Goal: Task Accomplishment & Management: Use online tool/utility

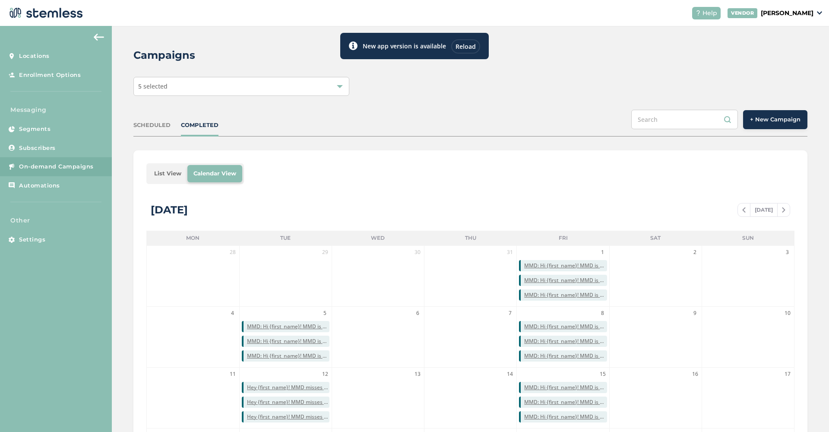
scroll to position [170, 0]
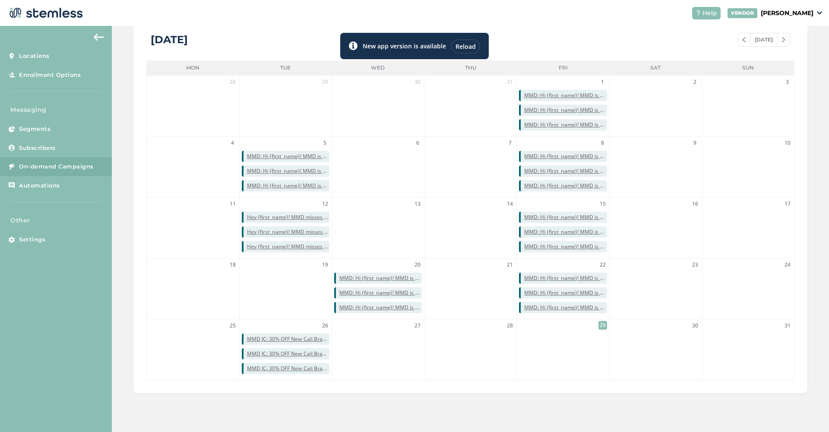
click at [465, 47] on div "Reload" at bounding box center [465, 46] width 29 height 14
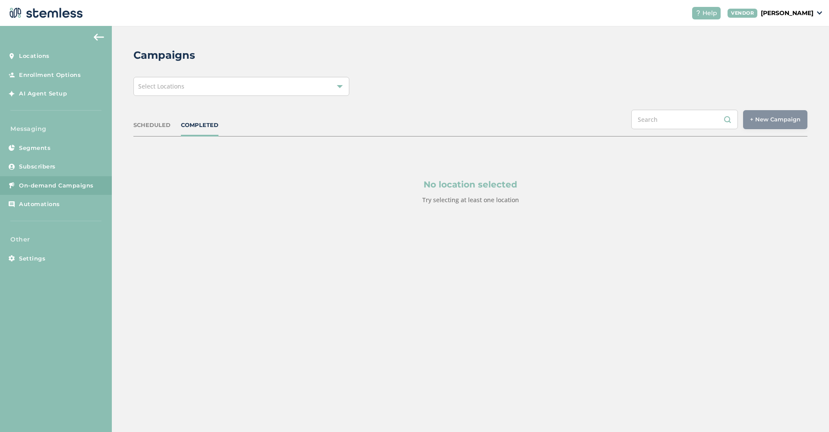
click at [341, 85] on div at bounding box center [340, 86] width 6 height 6
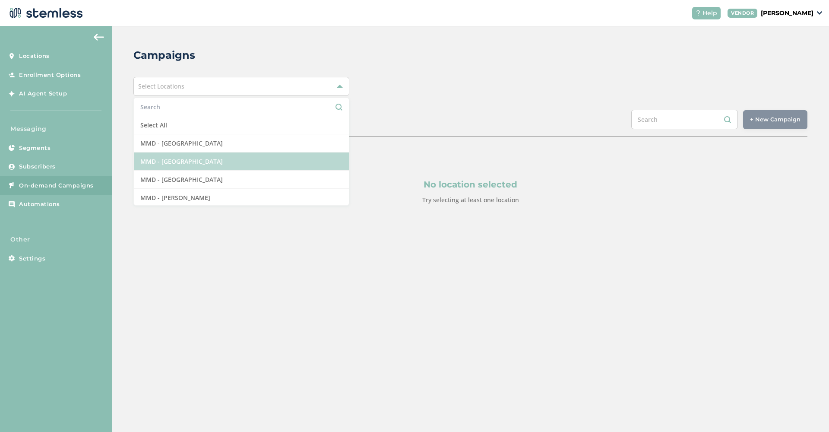
click at [251, 161] on li "MMD - Jersey City" at bounding box center [241, 161] width 215 height 18
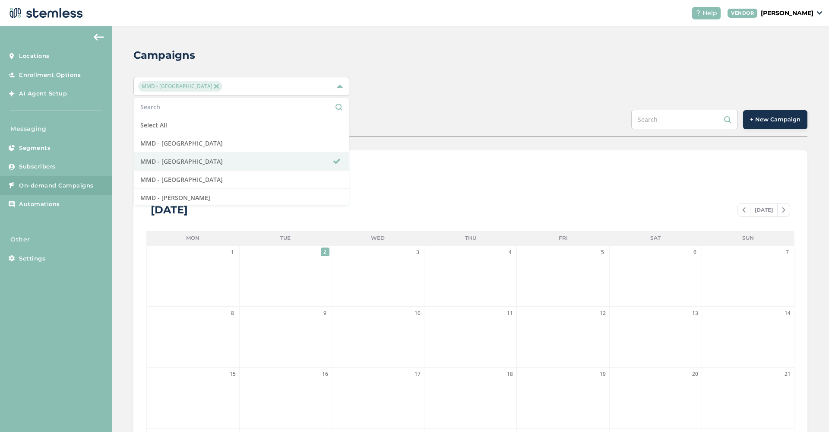
click at [783, 120] on span "+ New Campaign" at bounding box center [775, 119] width 51 height 9
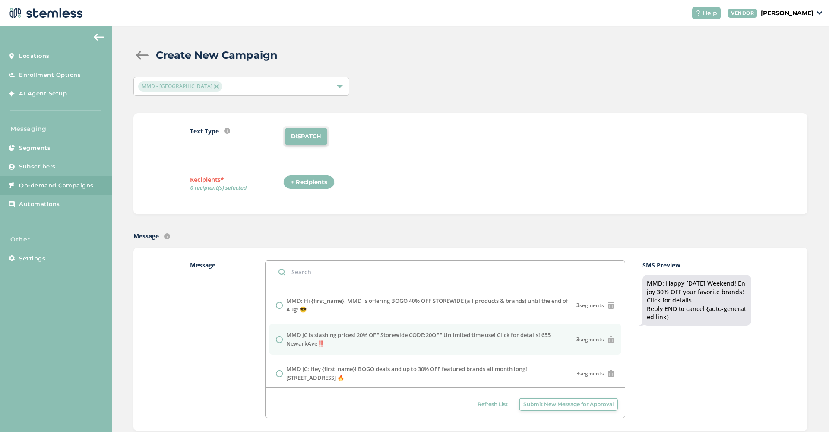
scroll to position [134, 0]
click at [489, 336] on label "MMD JC is slashing prices! 20% OFF Storewide CODE:20OFF Unlimited time use! Cli…" at bounding box center [431, 338] width 290 height 17
radio input "false"
radio input "true"
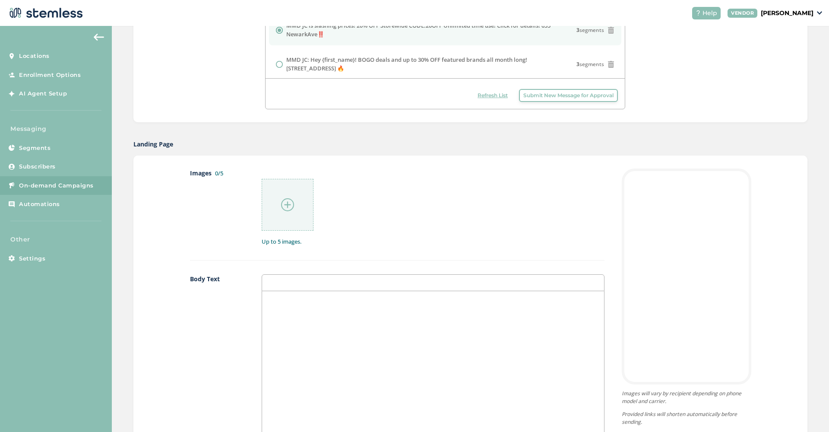
scroll to position [379, 0]
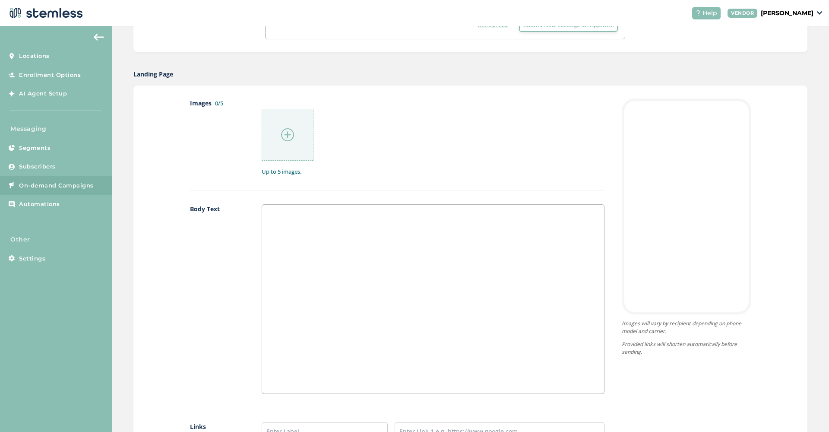
click at [287, 134] on img at bounding box center [287, 134] width 13 height 13
click at [291, 137] on img at bounding box center [287, 134] width 13 height 13
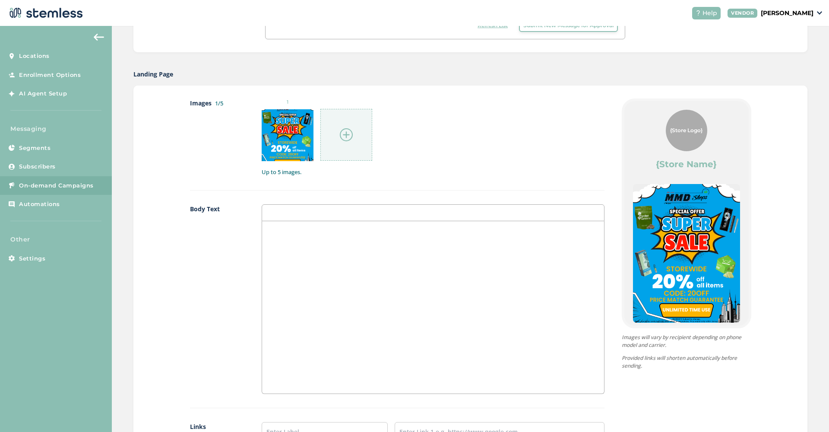
click at [346, 139] on img at bounding box center [346, 134] width 13 height 13
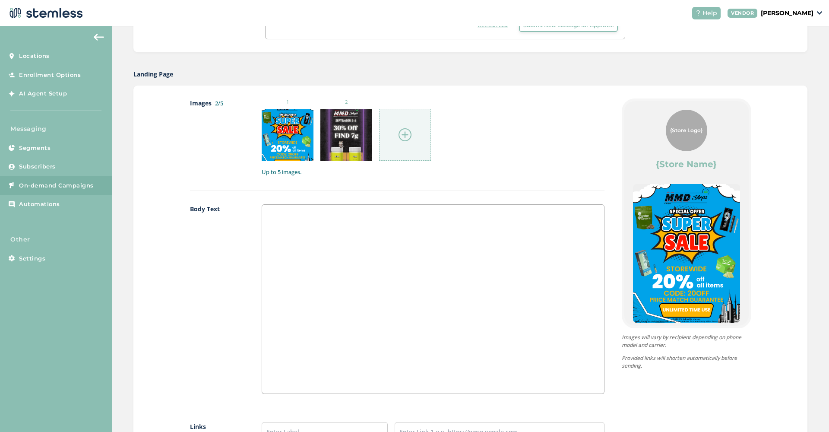
click at [408, 132] on img at bounding box center [404, 134] width 13 height 13
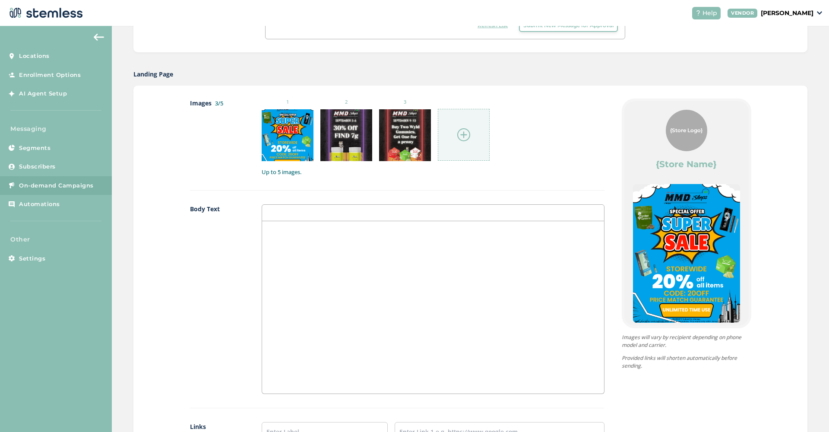
click at [461, 136] on img at bounding box center [463, 134] width 13 height 13
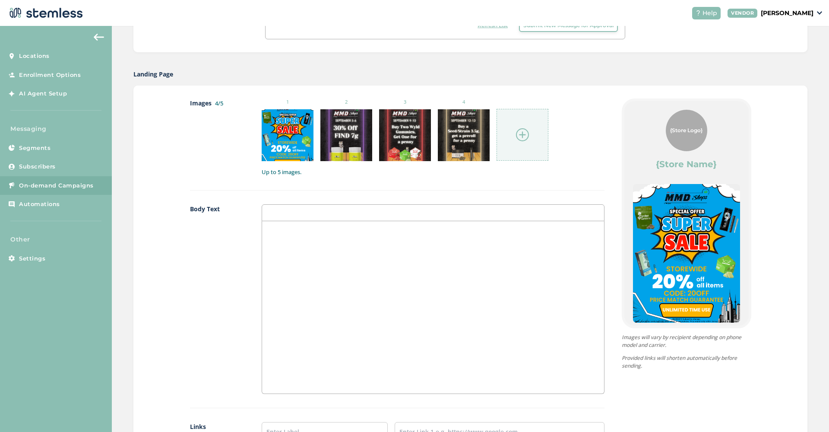
click at [526, 133] on img at bounding box center [522, 134] width 13 height 13
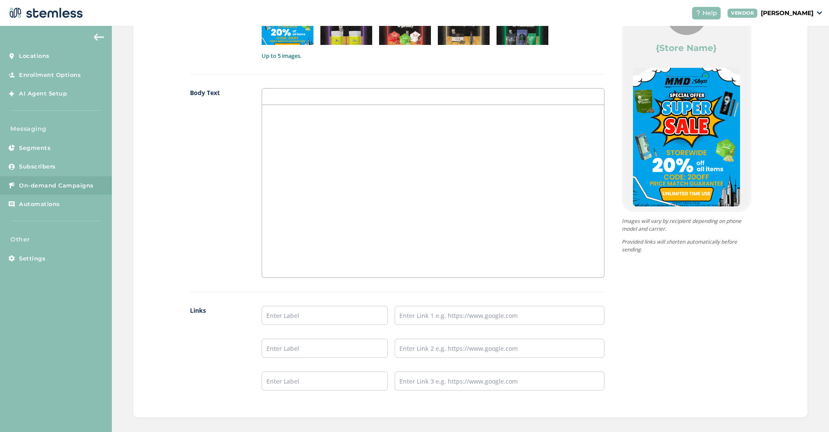
scroll to position [529, 0]
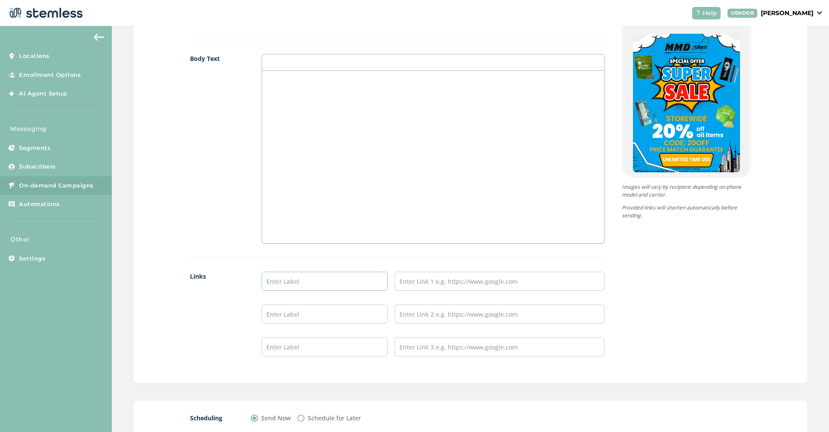
click at [322, 284] on input "text" at bounding box center [325, 281] width 126 height 19
type input "H"
type input "SHOP NOW"
click at [449, 284] on input "text" at bounding box center [500, 281] width 210 height 19
paste input "https://mmdshops.com/location/menu/jersey-city/"
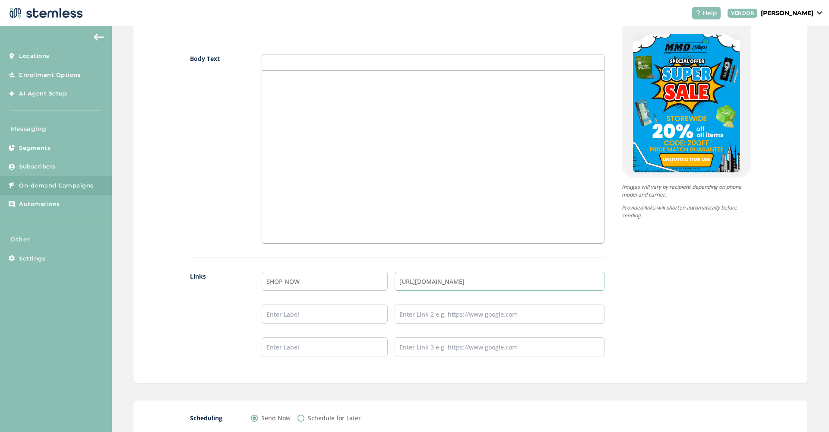
type input "https://mmdshops.com/location/menu/jersey-city/"
click at [627, 259] on div "{Store Logo} {Store Name} SHOP NOW Powered By Images will vary by recipient dep…" at bounding box center [677, 159] width 147 height 422
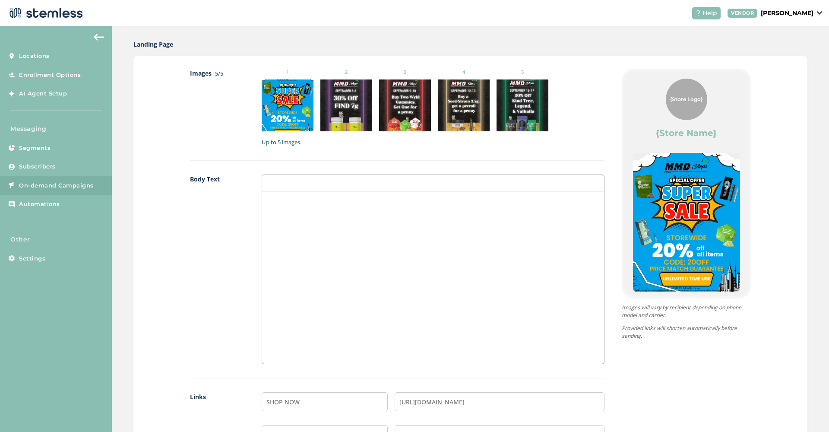
scroll to position [3, 0]
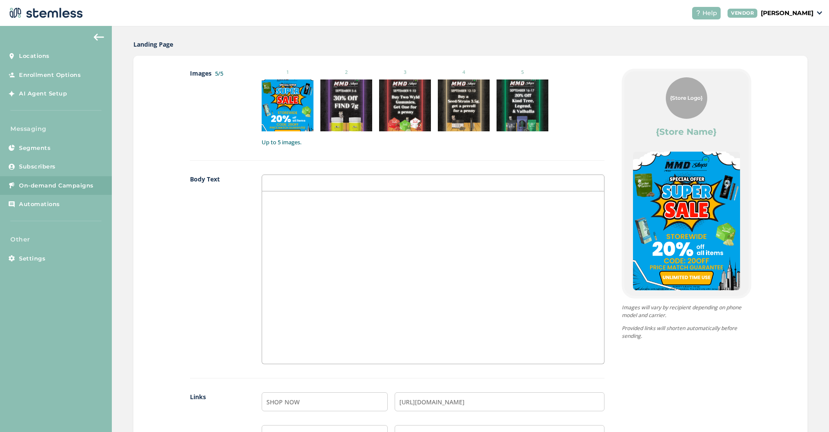
click at [518, 186] on div at bounding box center [433, 182] width 342 height 17
click at [492, 223] on div at bounding box center [432, 277] width 341 height 172
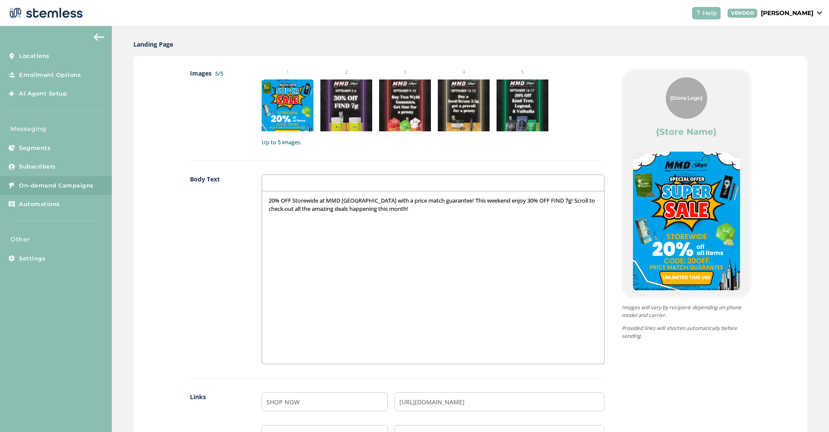
click at [411, 212] on div "20% OFF Storewide at MMD Jersey City with a price match guarantee! This weekend…" at bounding box center [432, 277] width 341 height 172
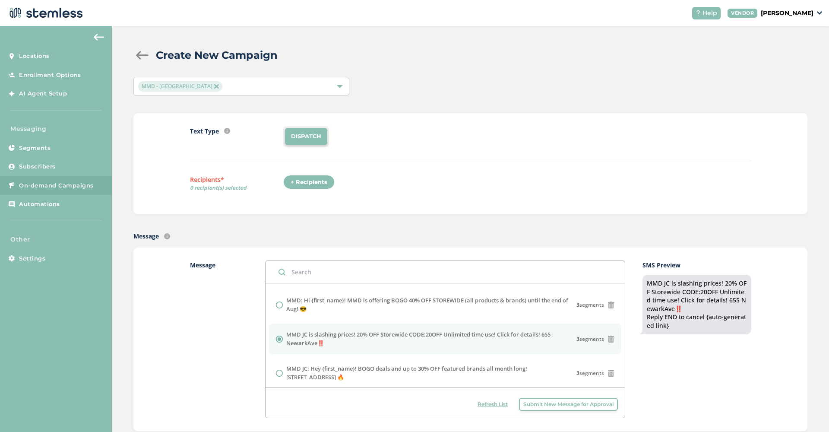
scroll to position [0, 0]
click at [301, 184] on div "+ Recipients" at bounding box center [308, 182] width 51 height 15
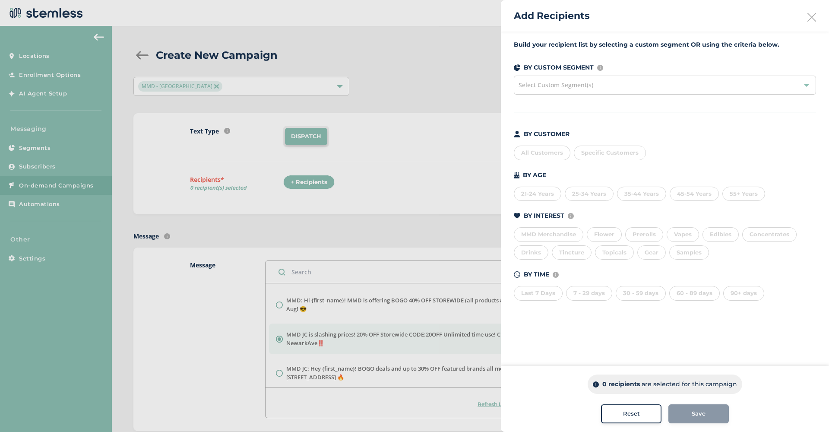
click at [543, 159] on div "All Customers" at bounding box center [542, 152] width 57 height 15
click at [704, 417] on span "Save" at bounding box center [699, 413] width 14 height 9
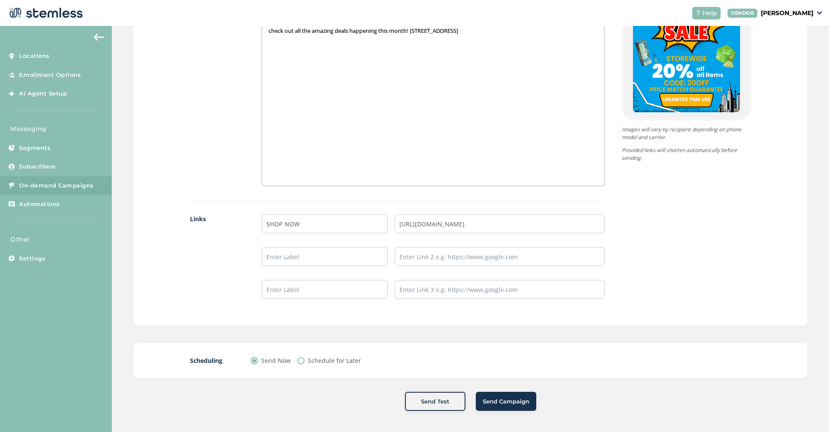
scroll to position [586, 0]
click at [514, 398] on span "Send Campaign" at bounding box center [506, 402] width 47 height 9
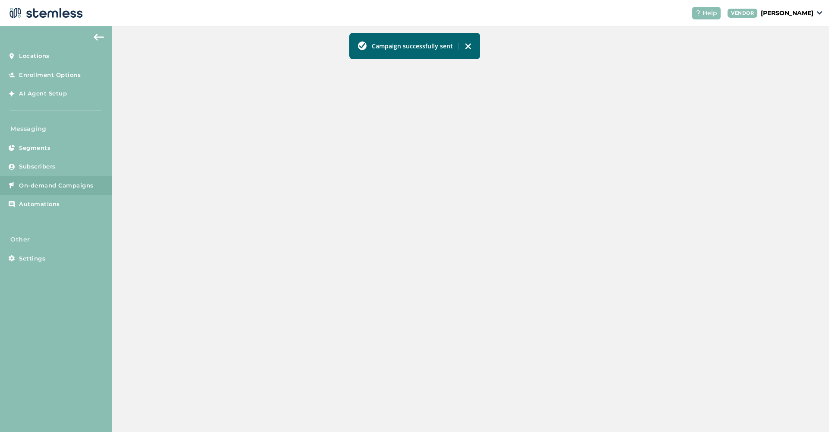
scroll to position [152, 0]
